Goal: Task Accomplishment & Management: Use online tool/utility

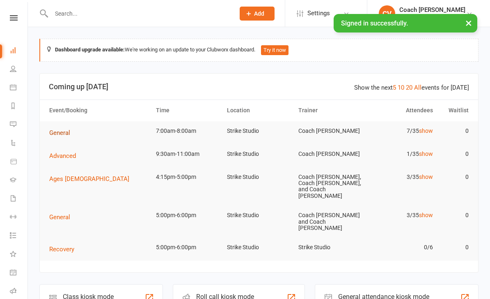
click at [61, 130] on span "General" at bounding box center [59, 132] width 21 height 7
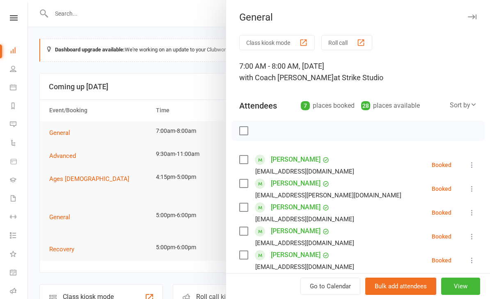
click at [280, 46] on button "Class kiosk mode" at bounding box center [277, 42] width 76 height 15
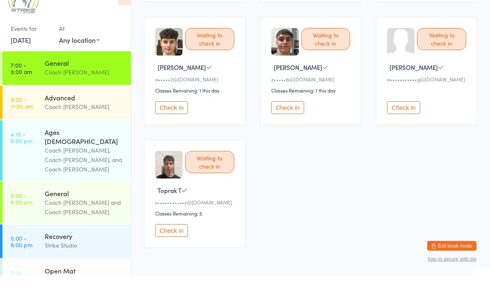
scroll to position [199, 0]
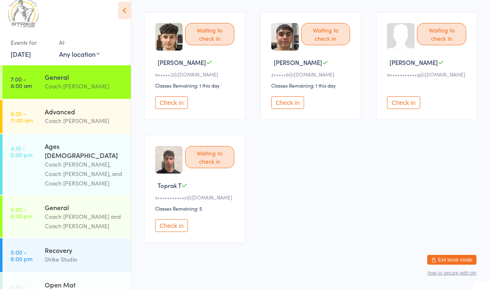
click at [181, 115] on button "Check in" at bounding box center [171, 112] width 33 height 13
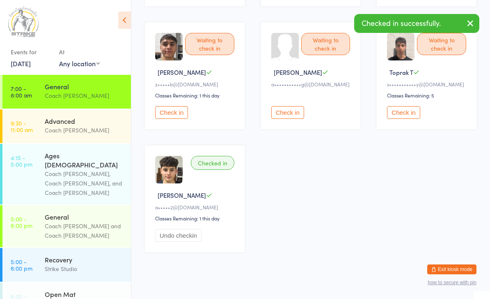
click at [180, 115] on button "Check in" at bounding box center [171, 112] width 33 height 13
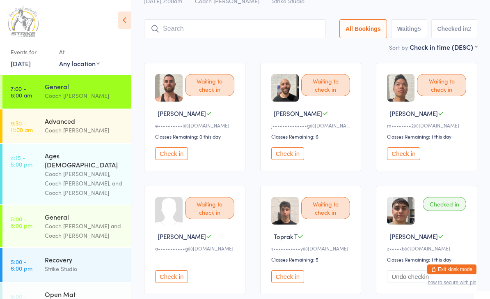
scroll to position [0, 0]
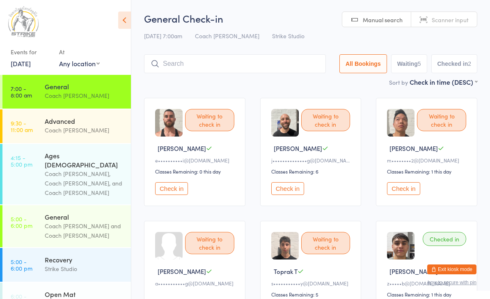
click at [286, 191] on button "Check in" at bounding box center [287, 188] width 33 height 13
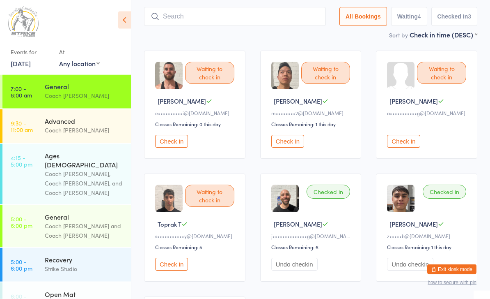
click at [410, 148] on button "Check in" at bounding box center [403, 141] width 33 height 13
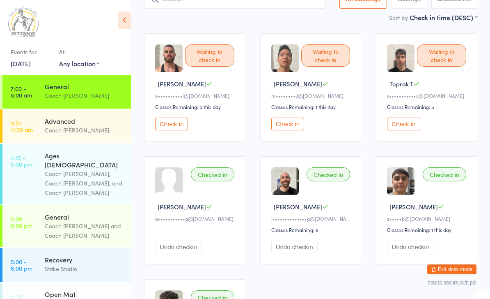
scroll to position [65, 0]
click at [78, 134] on div "Coach Vinay" at bounding box center [84, 129] width 79 height 9
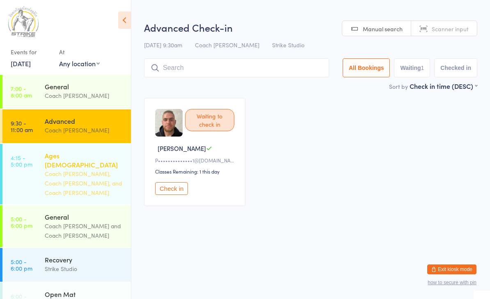
click at [89, 172] on div "Coach Bella, Coach Adi, and Coach Vinay" at bounding box center [84, 183] width 79 height 28
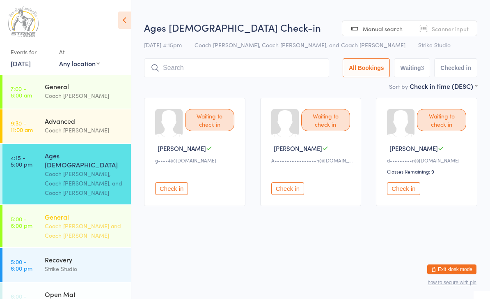
click at [90, 221] on div "Coach Kevin and Coach Bella" at bounding box center [84, 230] width 79 height 19
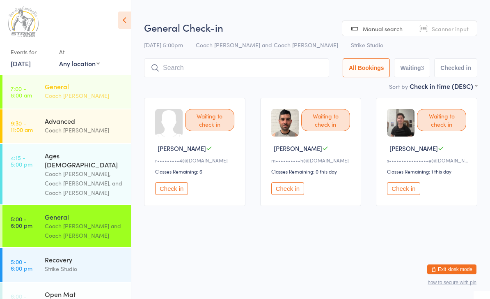
click at [86, 107] on div "General Coach Vinay" at bounding box center [88, 91] width 86 height 32
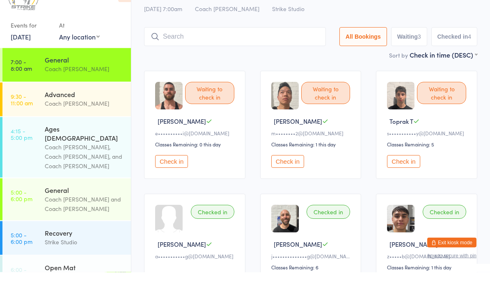
click at [394, 182] on button "Check in" at bounding box center [403, 188] width 33 height 13
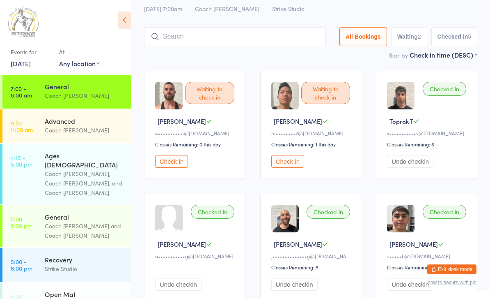
click at [156, 166] on button "Check in" at bounding box center [171, 161] width 33 height 13
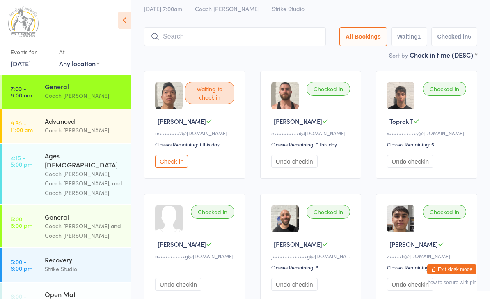
click at [176, 159] on button "Check in" at bounding box center [171, 161] width 33 height 13
